Goal: Transaction & Acquisition: Purchase product/service

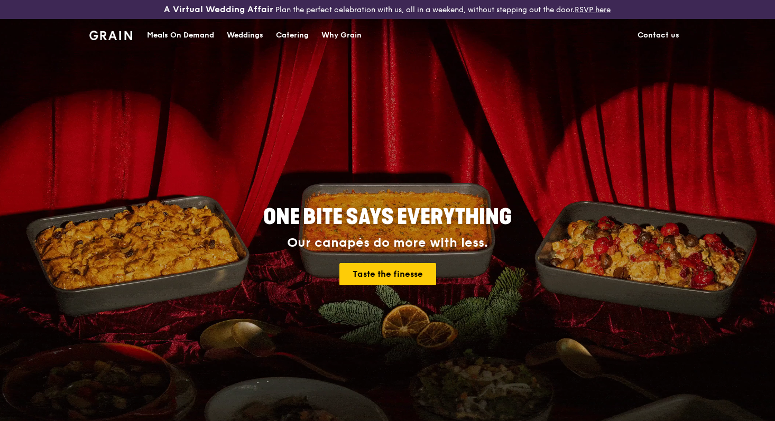
click at [291, 35] on div "Catering" at bounding box center [292, 36] width 33 height 32
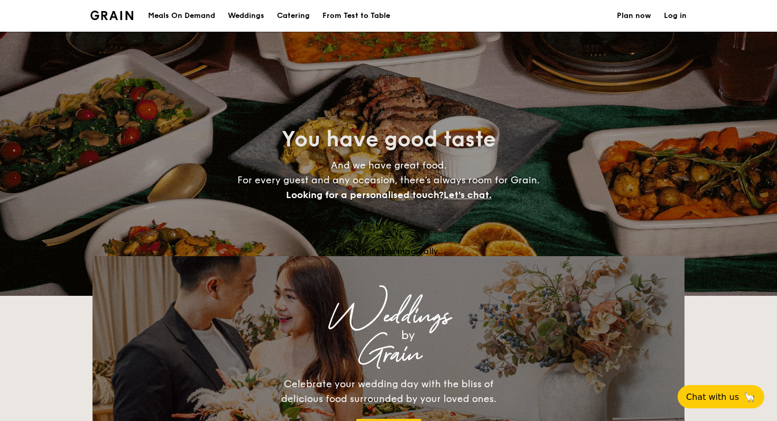
select select
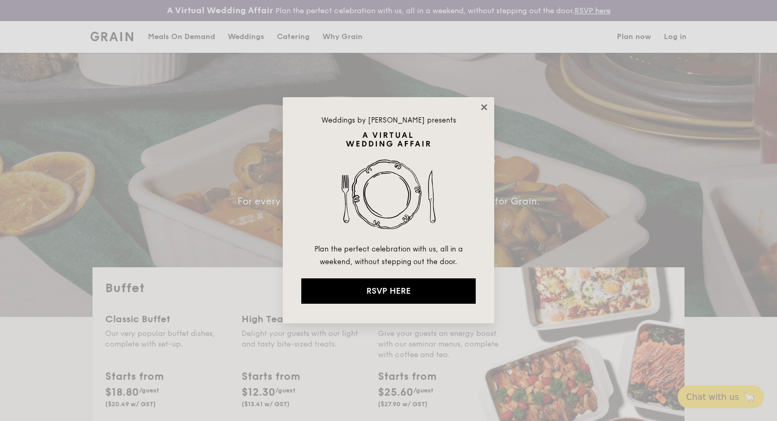
click at [486, 111] on icon at bounding box center [485, 108] width 10 height 10
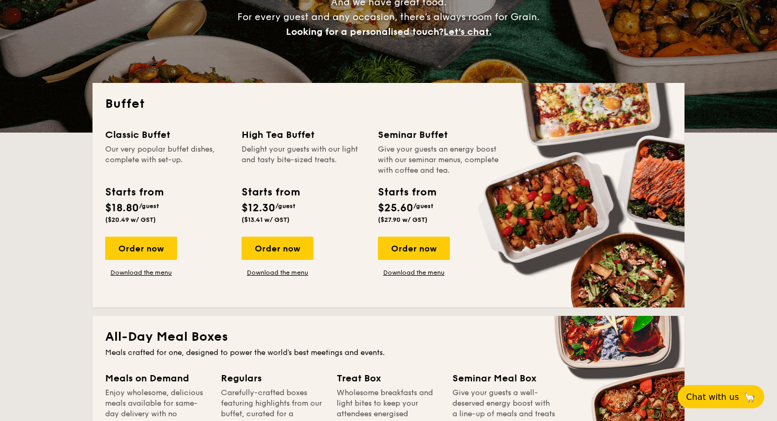
scroll to position [185, 0]
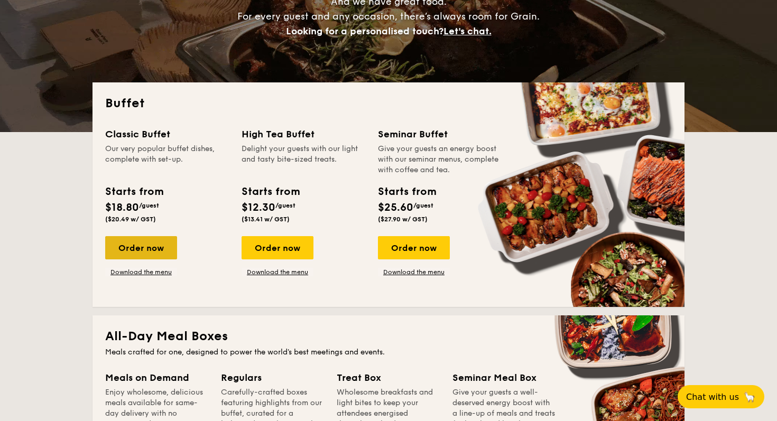
click at [144, 250] on div "Order now" at bounding box center [141, 247] width 72 height 23
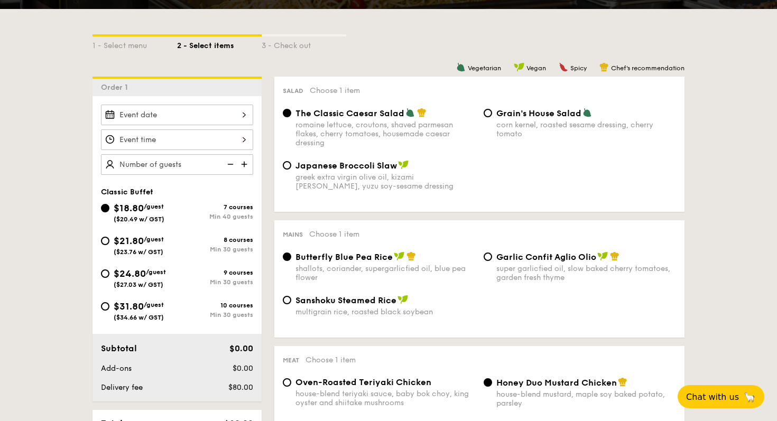
scroll to position [243, 0]
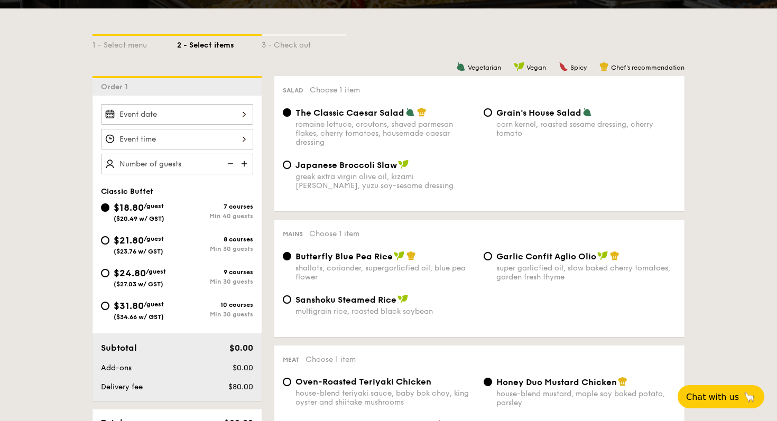
click at [144, 248] on span "($23.76 w/ GST)" at bounding box center [139, 251] width 50 height 7
click at [109, 245] on input "$21.80 /guest ($23.76 w/ GST) 8 courses Min 30 guests" at bounding box center [105, 240] width 8 height 8
radio input "true"
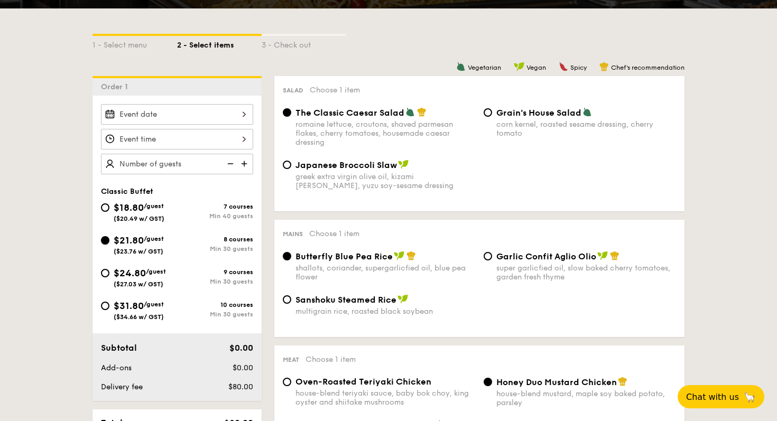
radio input "true"
